Goal: Information Seeking & Learning: Check status

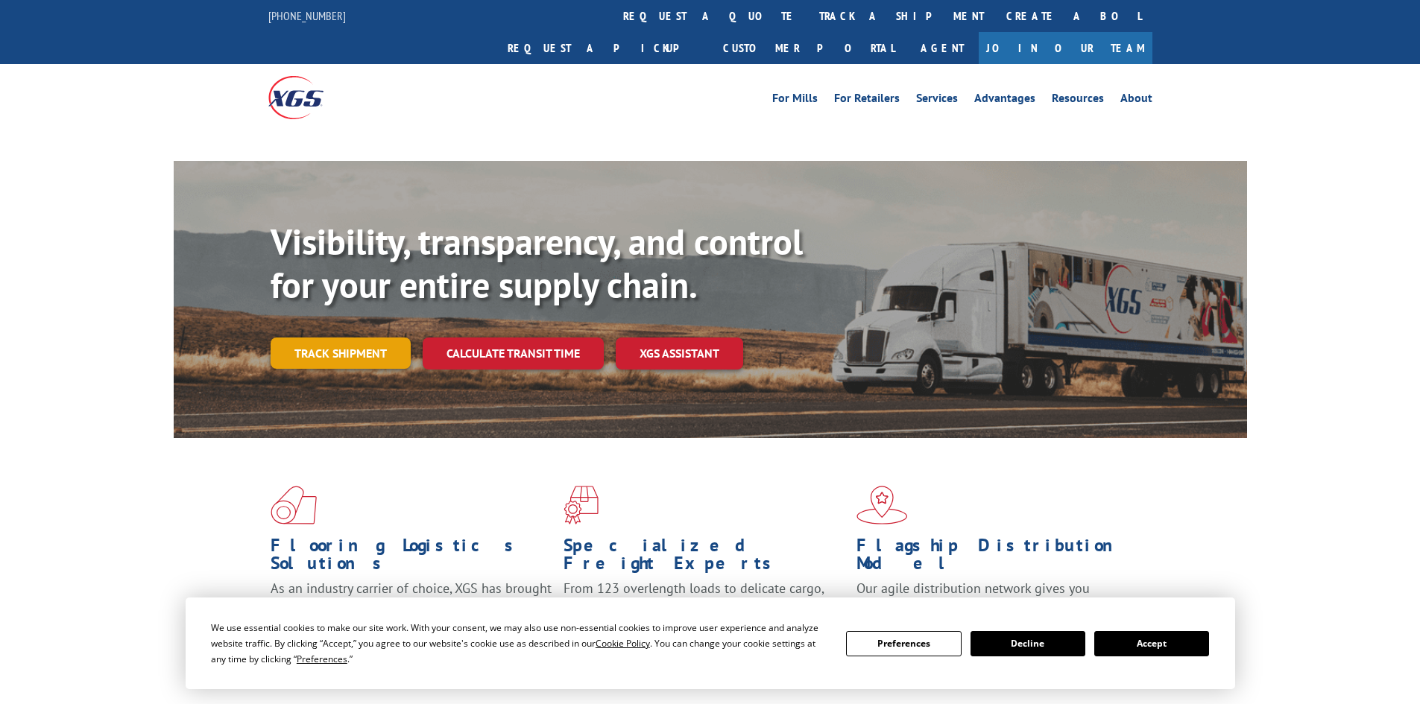
click at [364, 338] on link "Track shipment" at bounding box center [341, 353] width 140 height 31
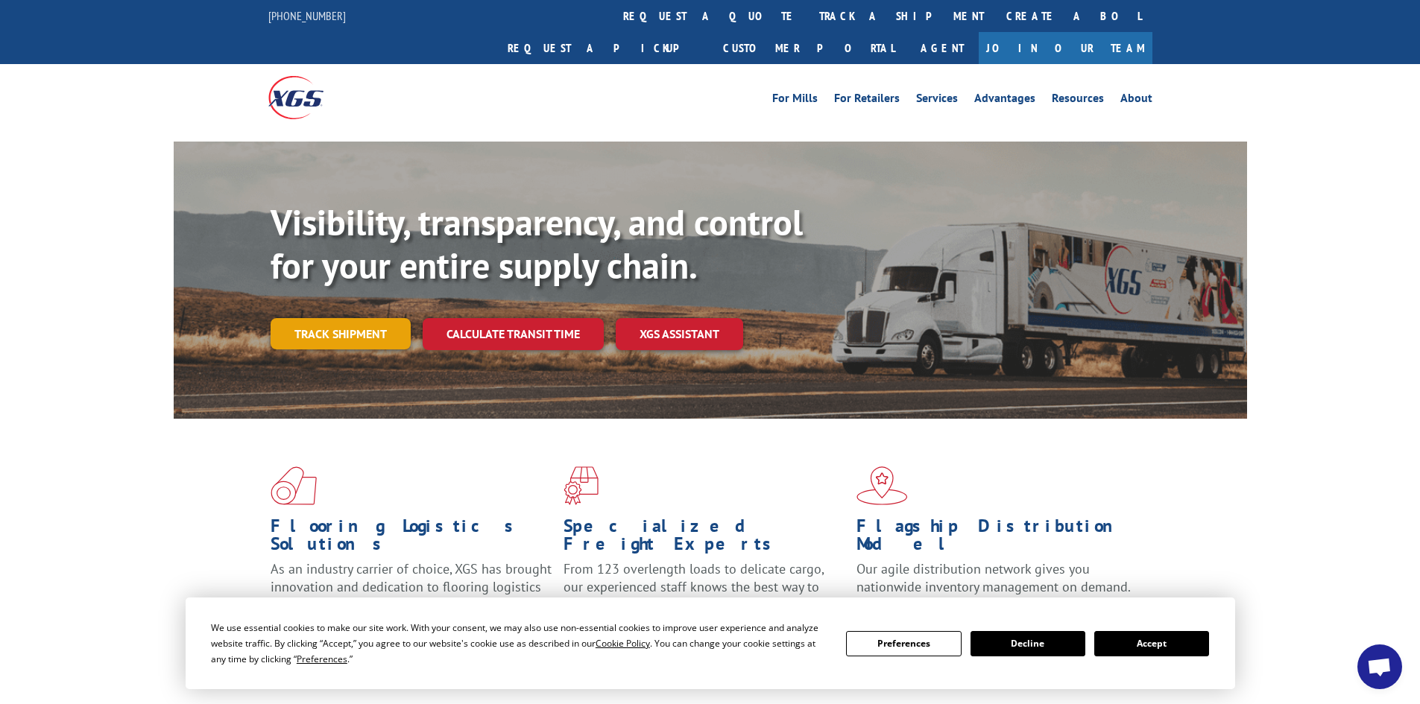
click at [363, 318] on link "Track shipment" at bounding box center [341, 333] width 140 height 31
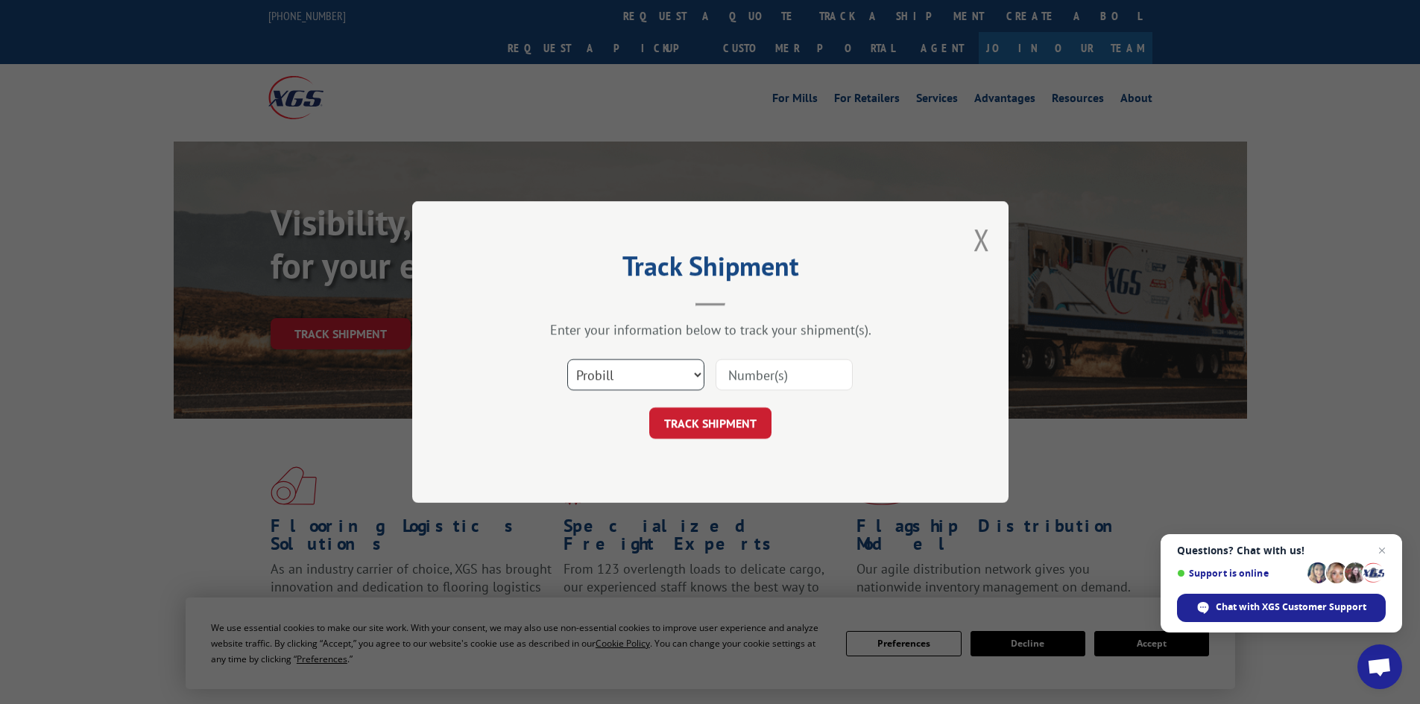
click at [574, 365] on select "Select category... Probill BOL PO" at bounding box center [635, 374] width 137 height 31
select select "po"
click at [567, 359] on select "Select category... Probill BOL PO" at bounding box center [635, 374] width 137 height 31
click at [742, 366] on input at bounding box center [784, 374] width 137 height 31
paste input "32500471"
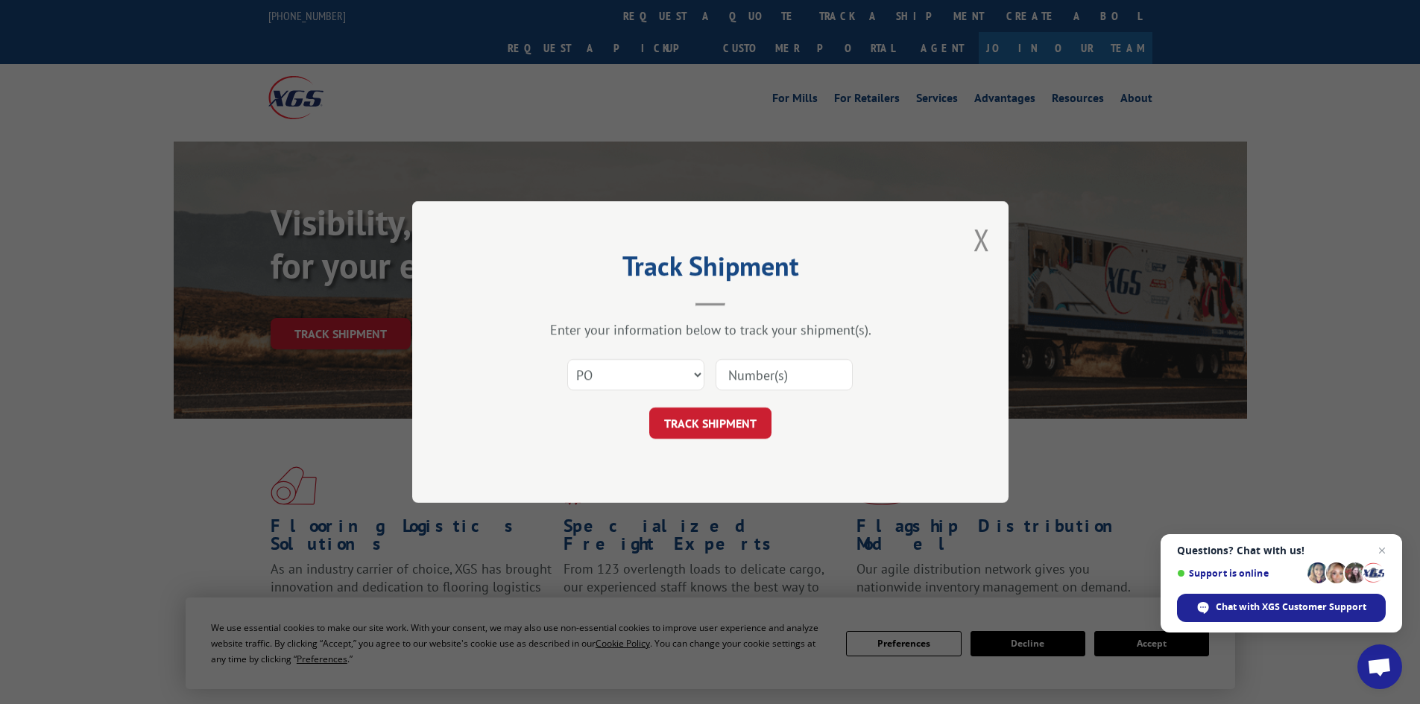
type input "32500471"
click button "TRACK SHIPMENT" at bounding box center [710, 423] width 122 height 31
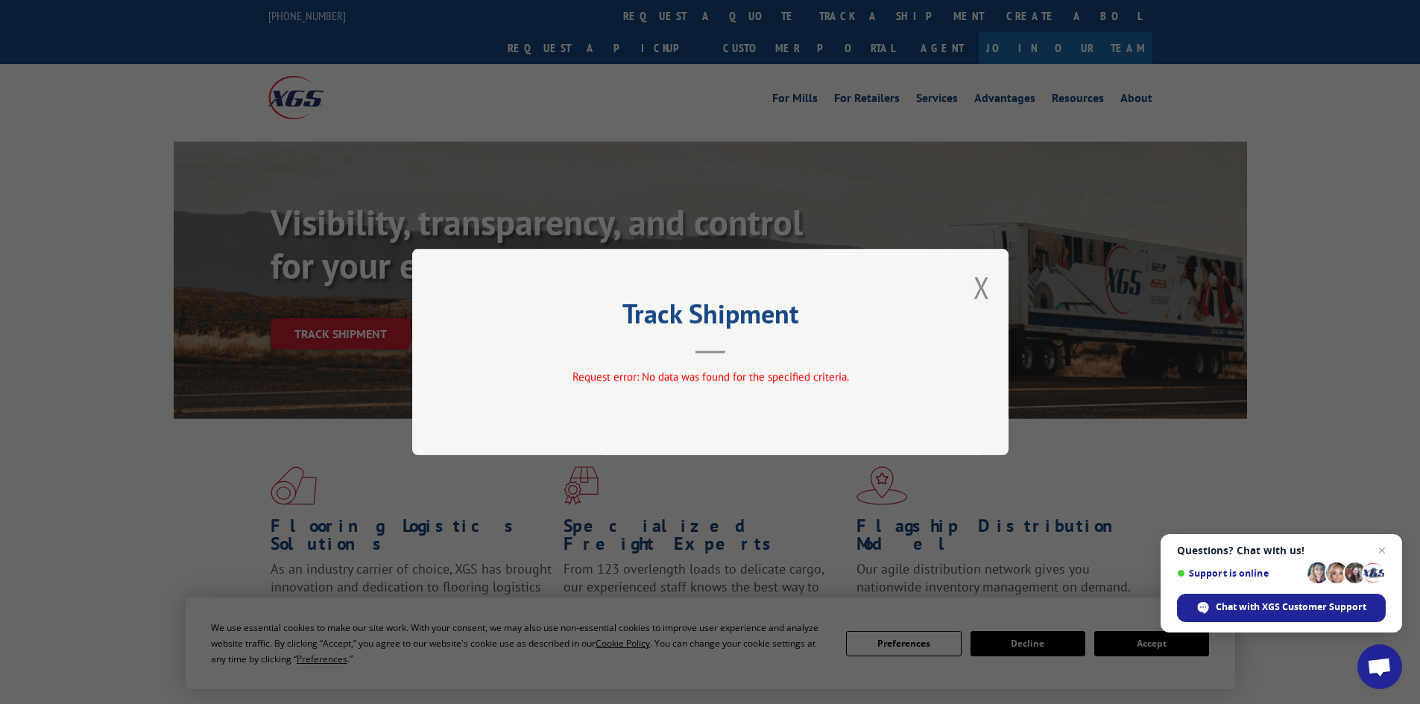
click at [959, 287] on div "Track Shipment Request error: No data was found for the specified criteria." at bounding box center [710, 352] width 596 height 206
click at [991, 298] on div "Track Shipment Request error: No data was found for the specified criteria." at bounding box center [710, 352] width 596 height 206
click at [978, 288] on button "Close modal" at bounding box center [981, 288] width 16 height 40
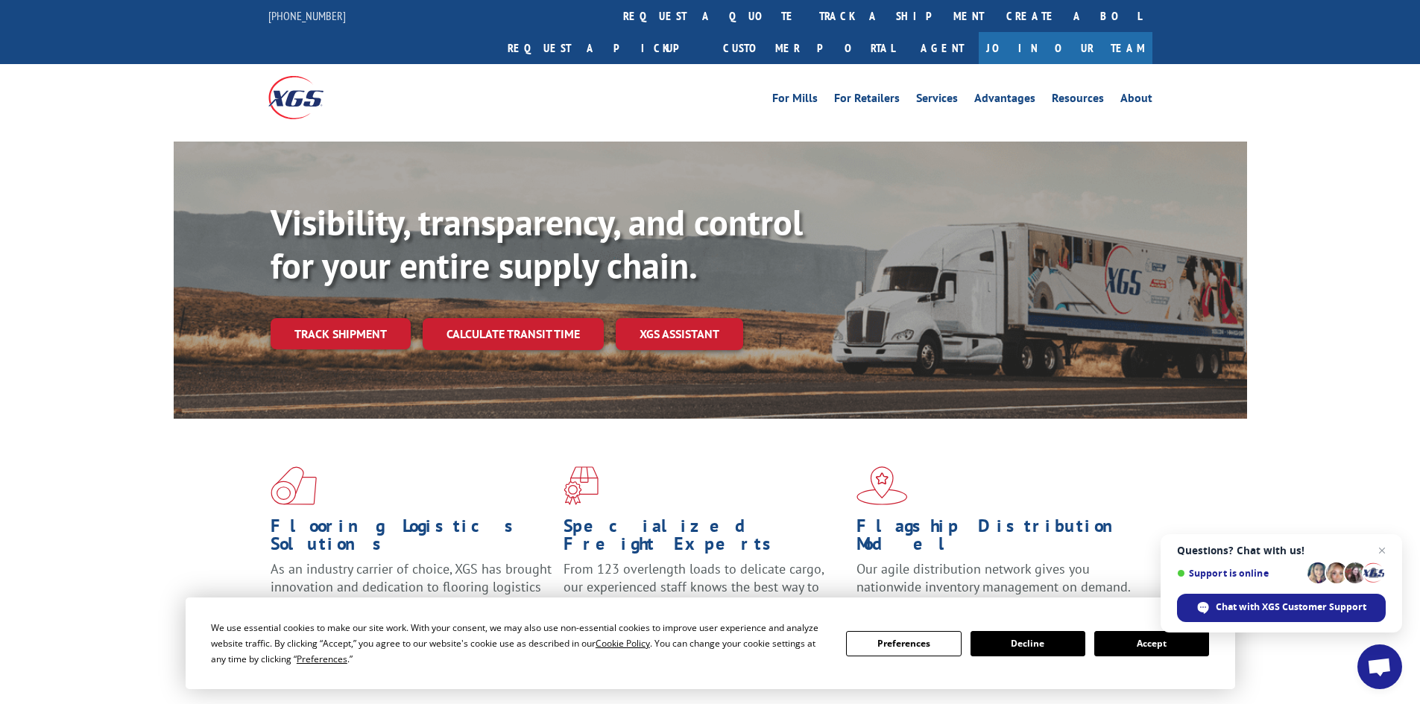
click at [373, 318] on link "Track shipment" at bounding box center [341, 333] width 140 height 31
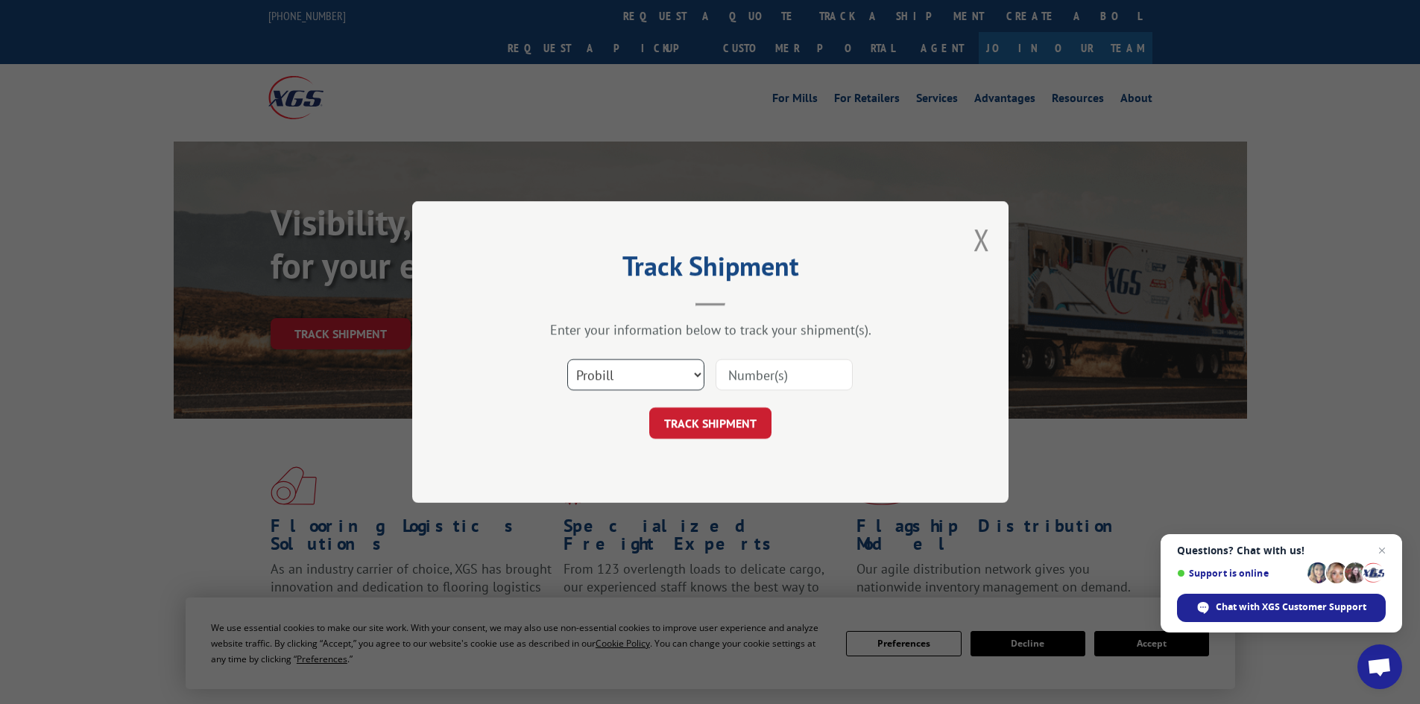
click at [694, 376] on select "Select category... Probill BOL PO" at bounding box center [635, 374] width 137 height 31
select select "po"
click at [567, 359] on select "Select category... Probill BOL PO" at bounding box center [635, 374] width 137 height 31
click at [776, 371] on input at bounding box center [784, 374] width 137 height 31
paste input "32500616"
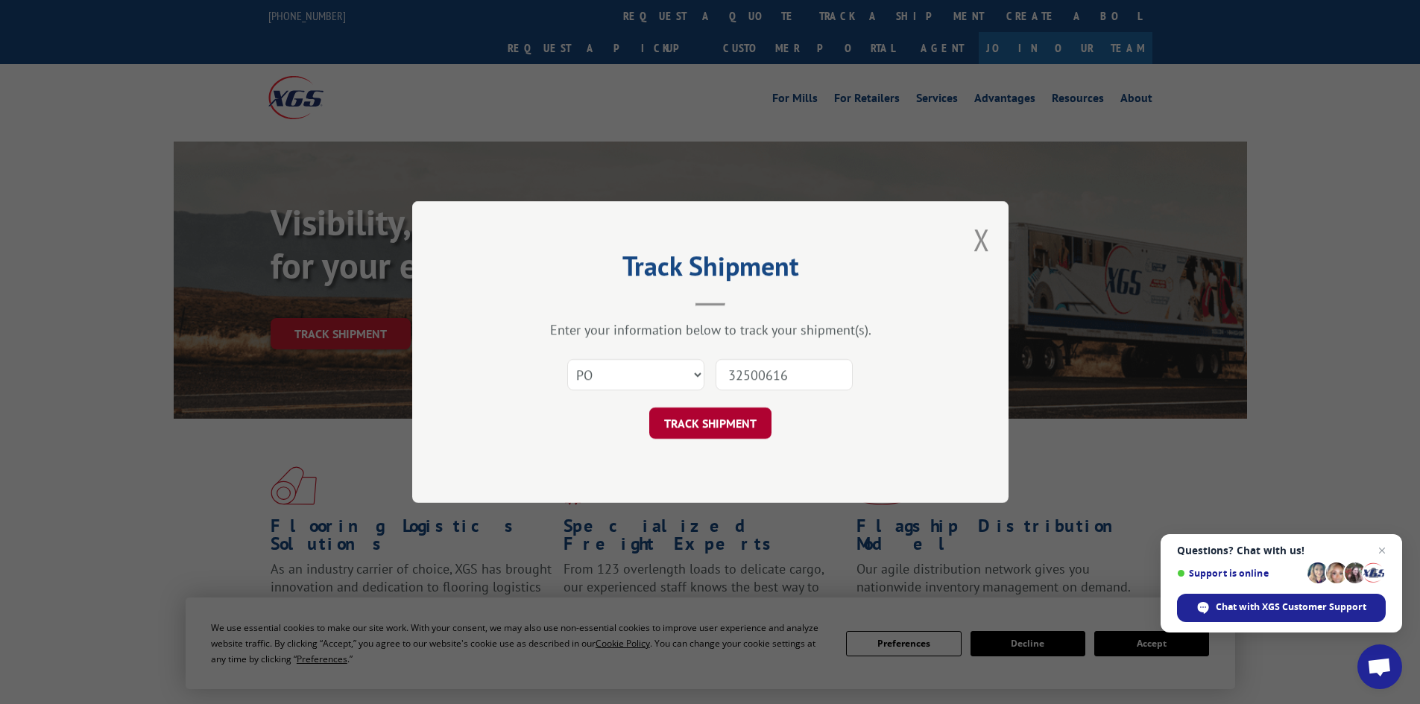
type input "32500616"
click at [718, 429] on button "TRACK SHIPMENT" at bounding box center [710, 423] width 122 height 31
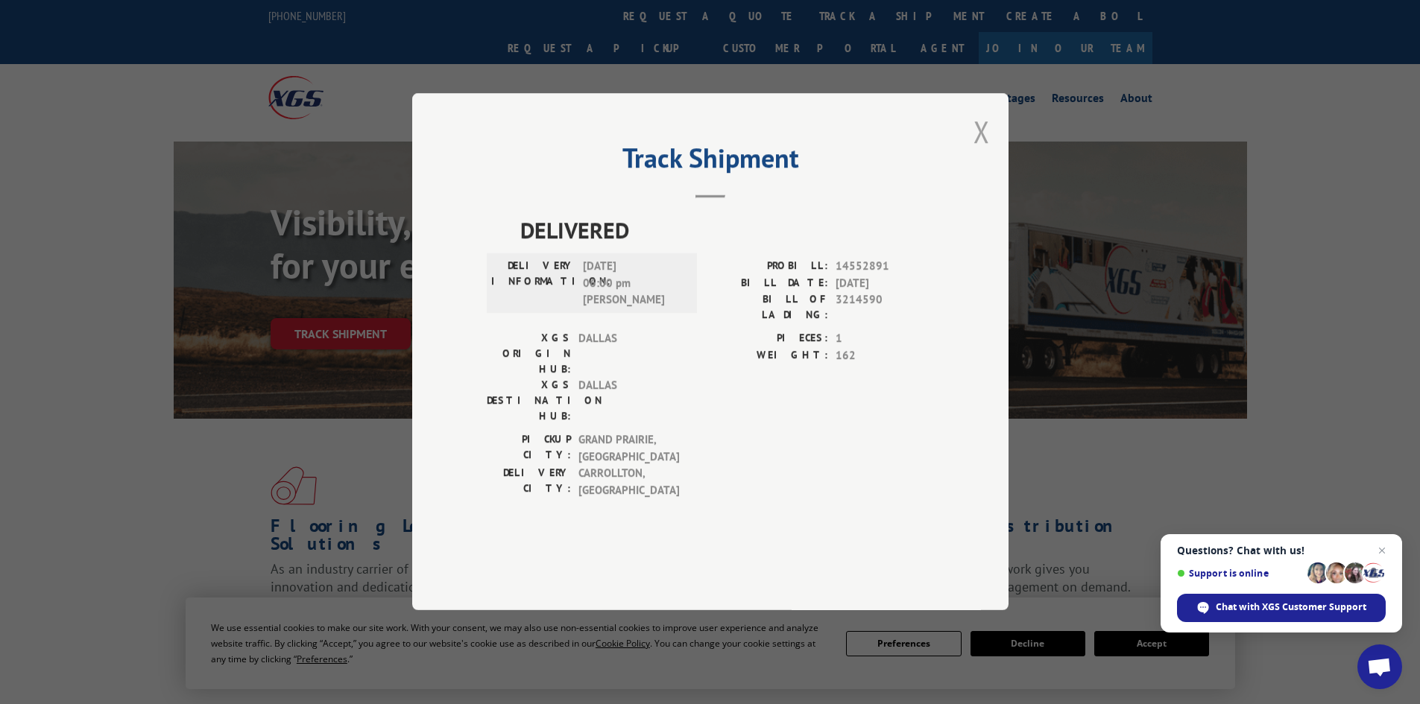
click at [978, 151] on button "Close modal" at bounding box center [981, 132] width 16 height 40
